Goal: Find specific page/section: Find specific page/section

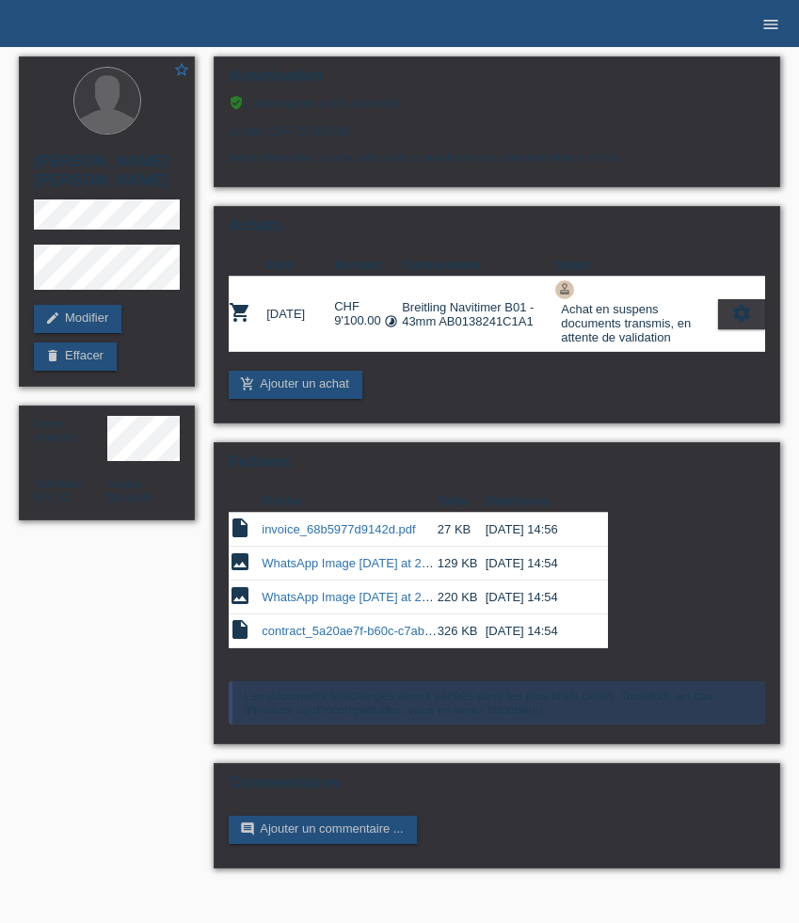
click at [764, 20] on icon "menu" at bounding box center [770, 24] width 19 height 19
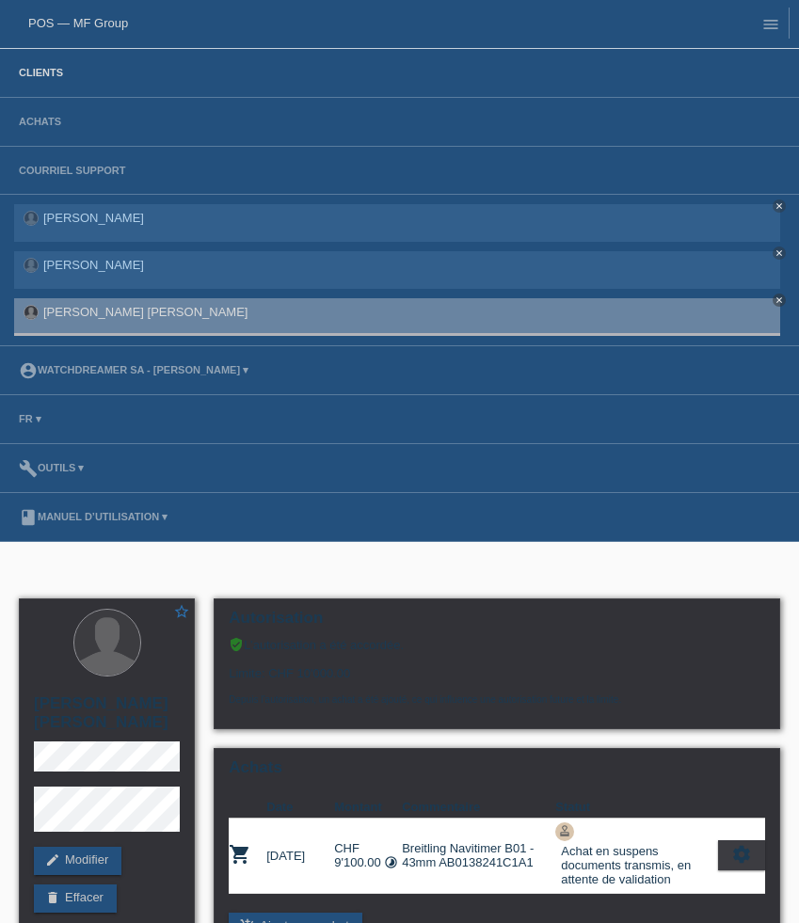
click at [44, 76] on link "Clients" at bounding box center [40, 72] width 63 height 11
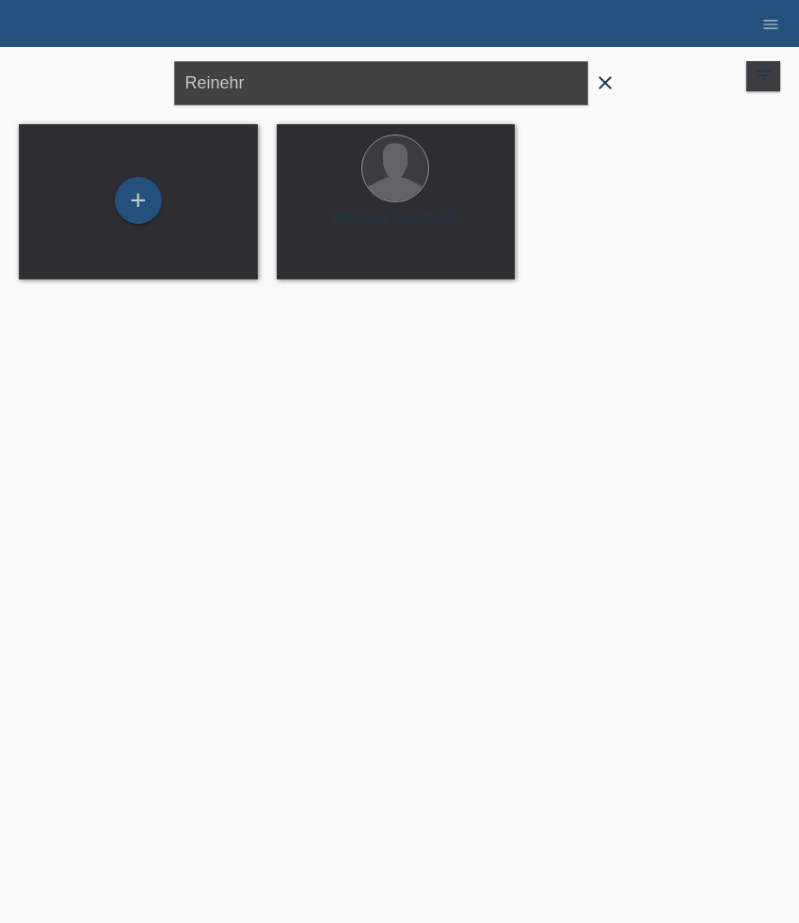
drag, startPoint x: 321, startPoint y: 83, endPoint x: 103, endPoint y: 81, distance: 217.3
click at [103, 81] on div "Reinehr close filter_list view_module Afficher tous les clients star Afficher l…" at bounding box center [399, 81] width 780 height 68
paste input "[PERSON_NAME]"
type input "[PERSON_NAME]"
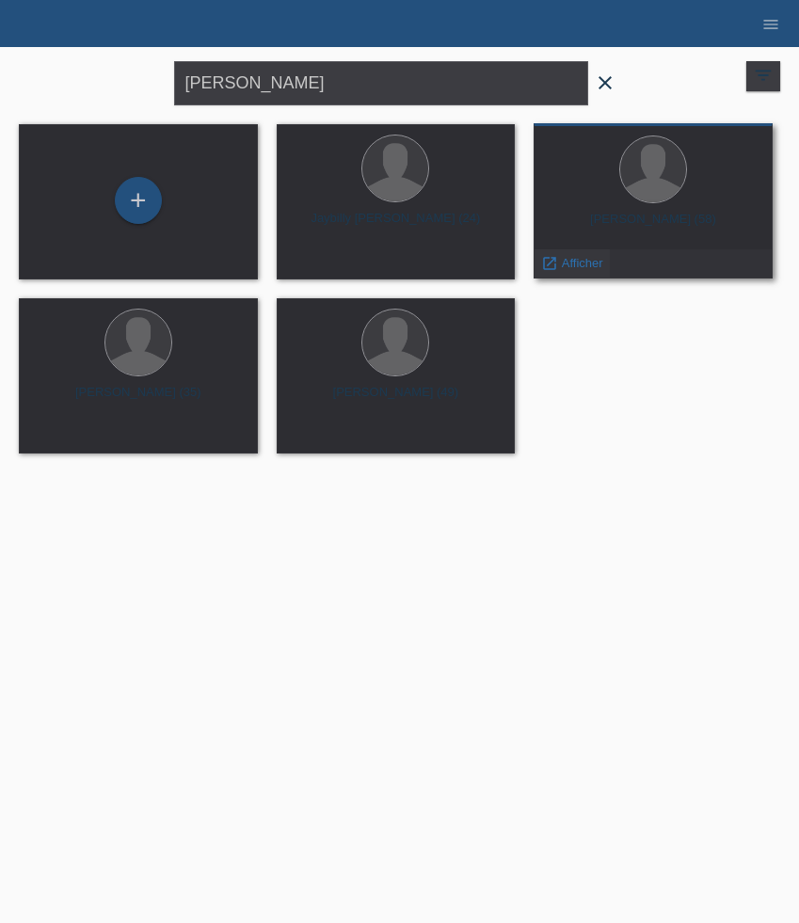
click at [572, 264] on span "Afficher" at bounding box center [582, 263] width 41 height 14
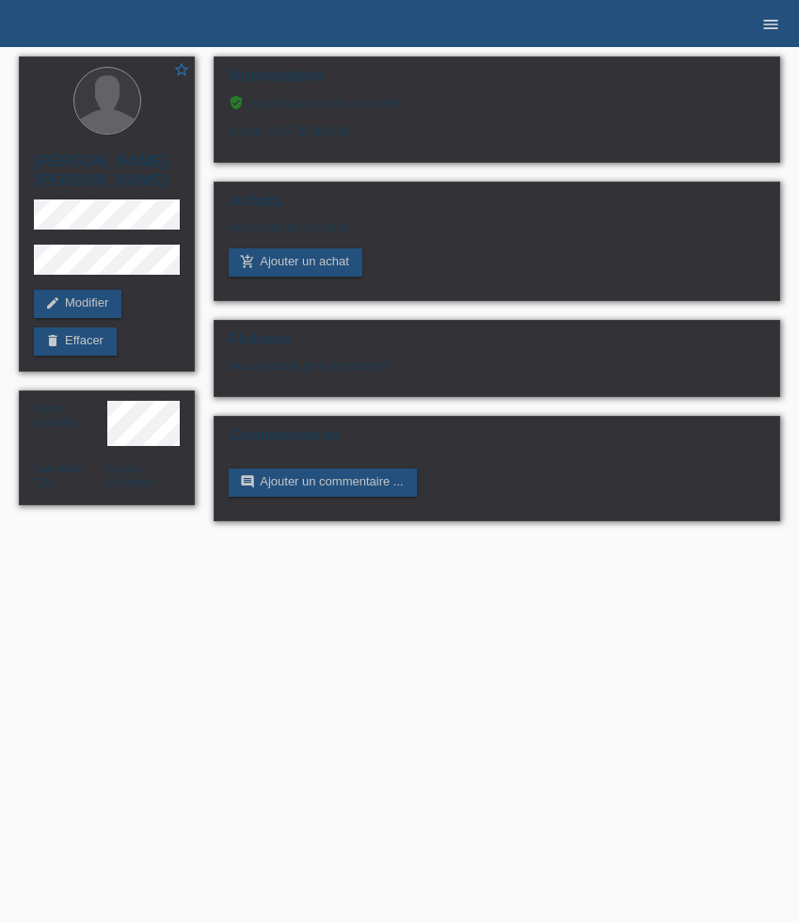
click at [780, 20] on link "menu" at bounding box center [771, 23] width 38 height 11
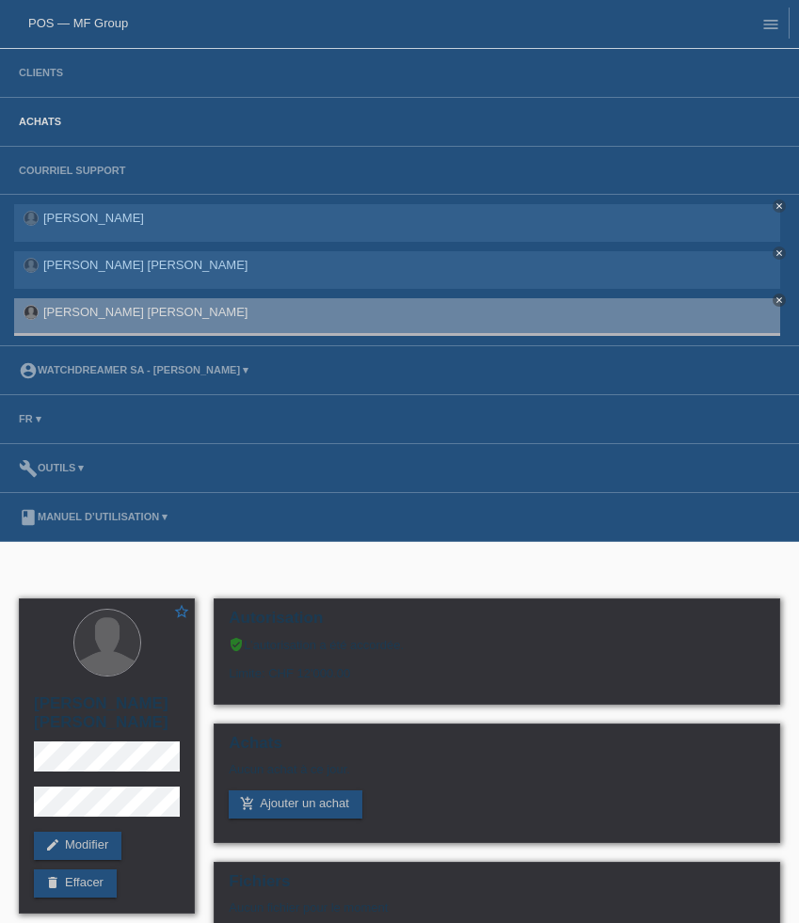
click at [55, 123] on link "Achats" at bounding box center [39, 121] width 61 height 11
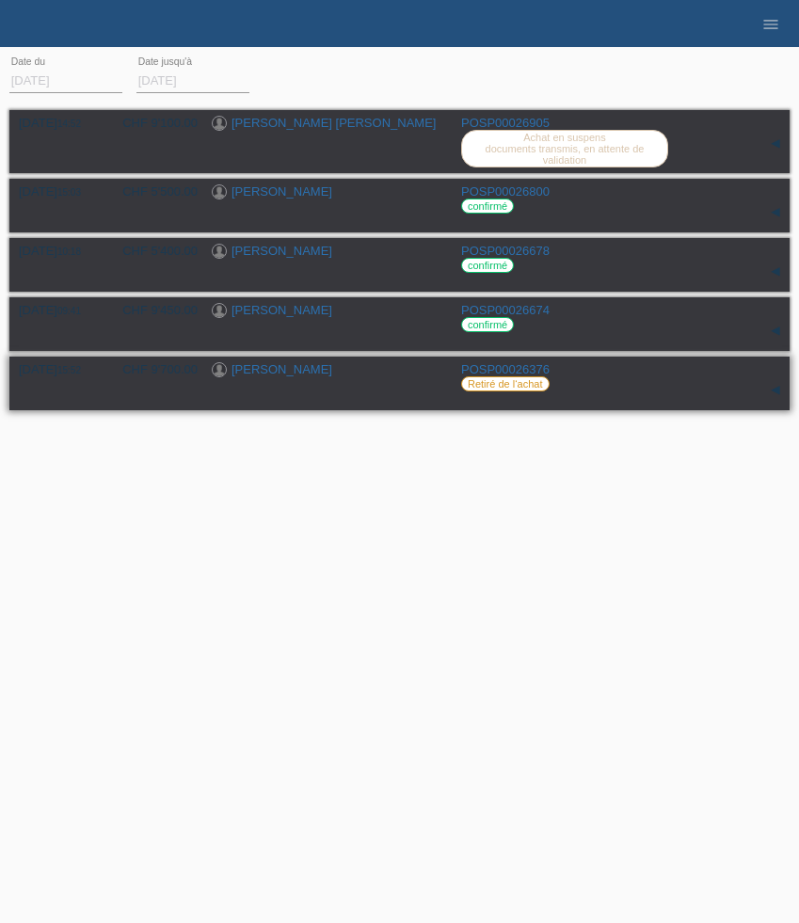
click at [772, 399] on div "▾" at bounding box center [775, 390] width 28 height 28
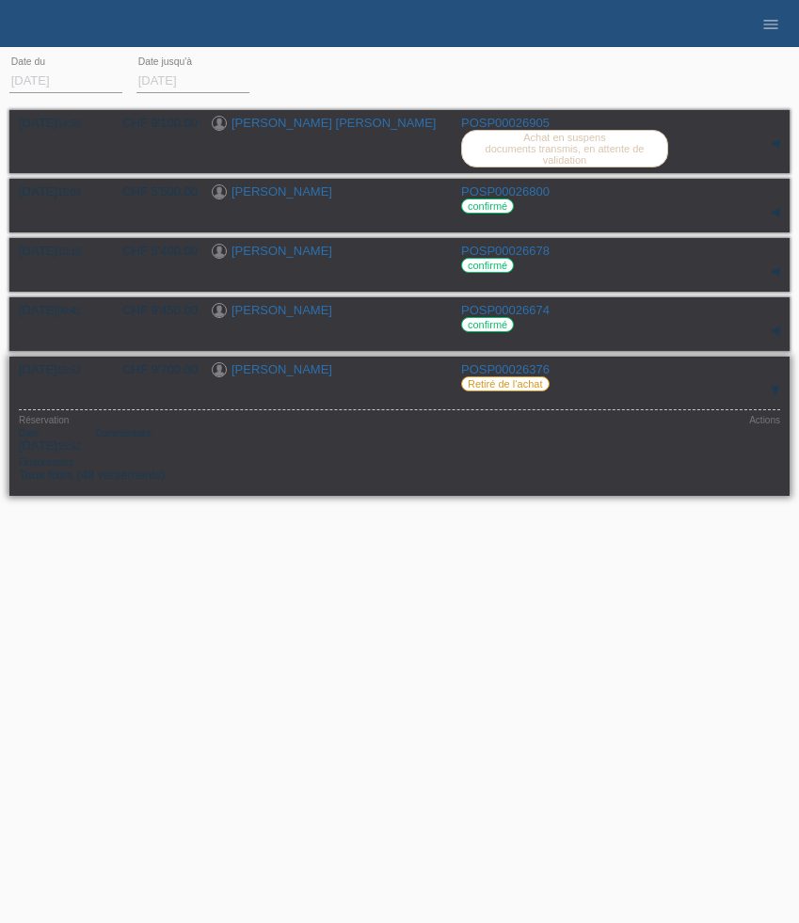
click at [772, 399] on div "▾" at bounding box center [775, 390] width 28 height 28
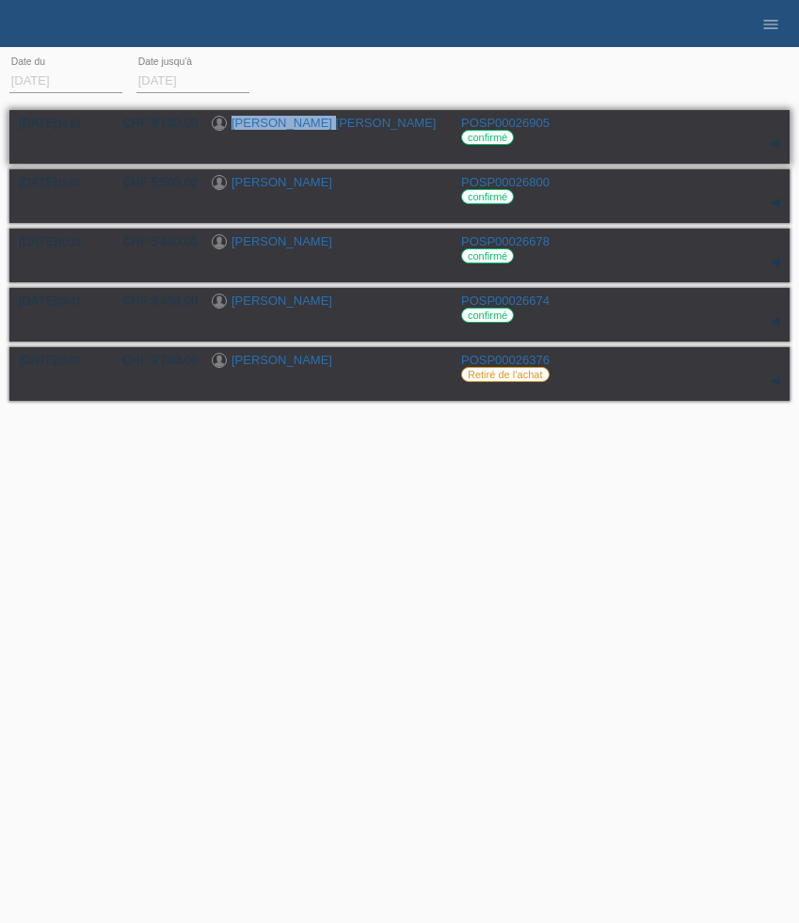
drag, startPoint x: 327, startPoint y: 133, endPoint x: 231, endPoint y: 124, distance: 96.3
click at [231, 124] on div "[PERSON_NAME] [PERSON_NAME]" at bounding box center [329, 125] width 235 height 18
copy link "[PERSON_NAME] [PERSON_NAME]"
